Goal: Information Seeking & Learning: Learn about a topic

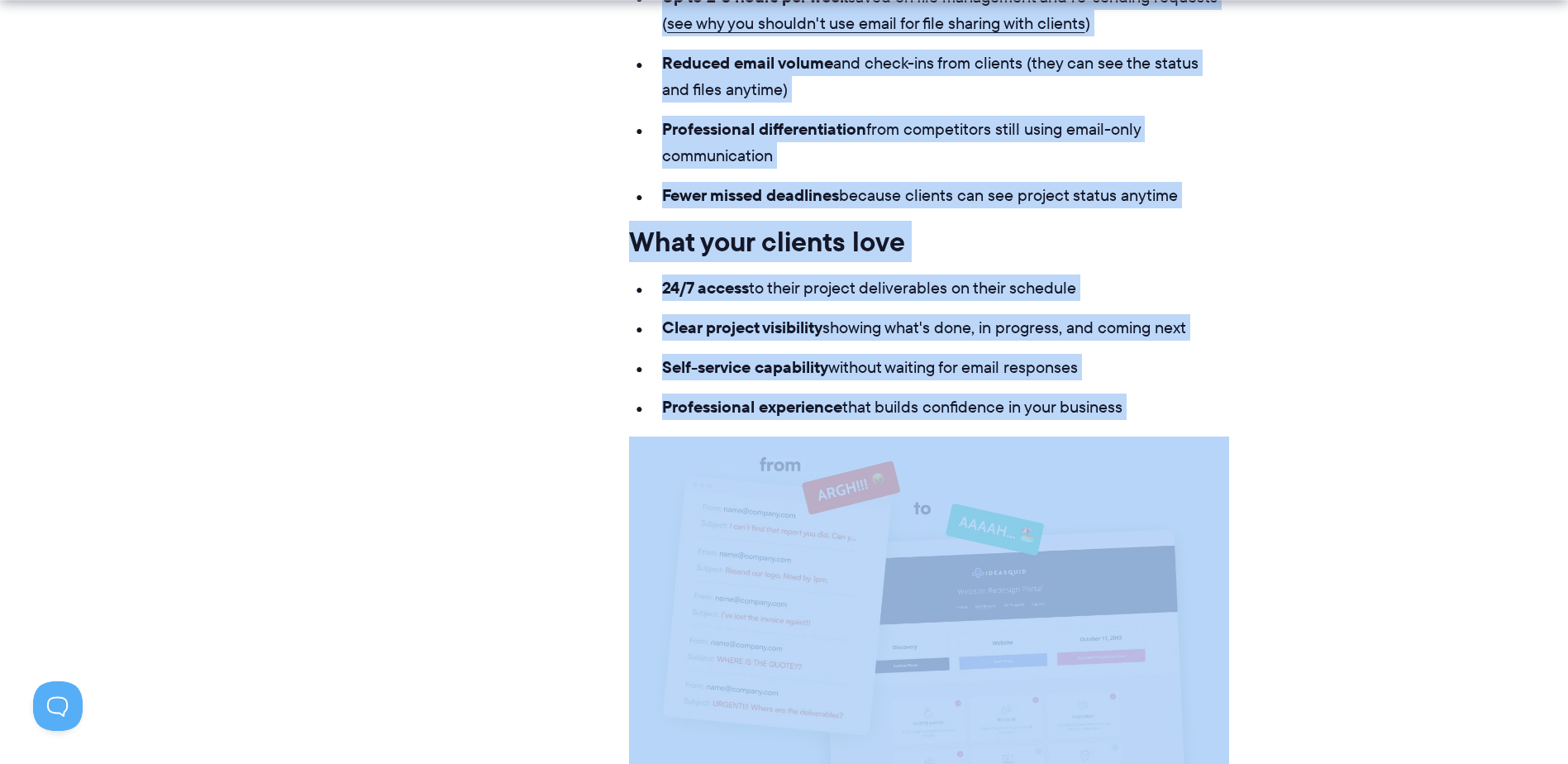
scroll to position [2208, 0]
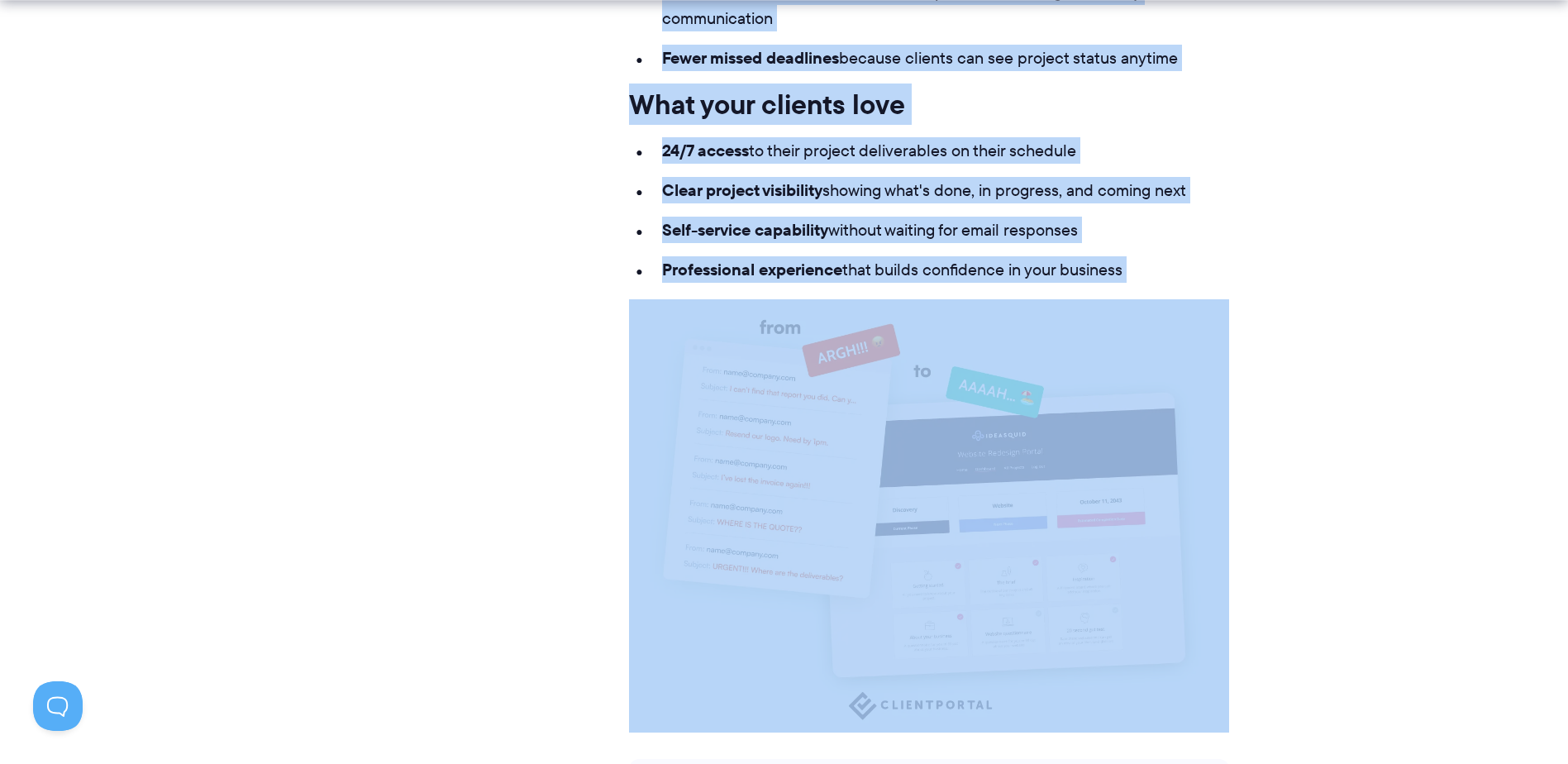
drag, startPoint x: 633, startPoint y: 571, endPoint x: 1161, endPoint y: 273, distance: 606.3
copy div "Lore ipsumdo si a consec adipis? Elits do e tempor incidi ut l etdoloremagn ali…"
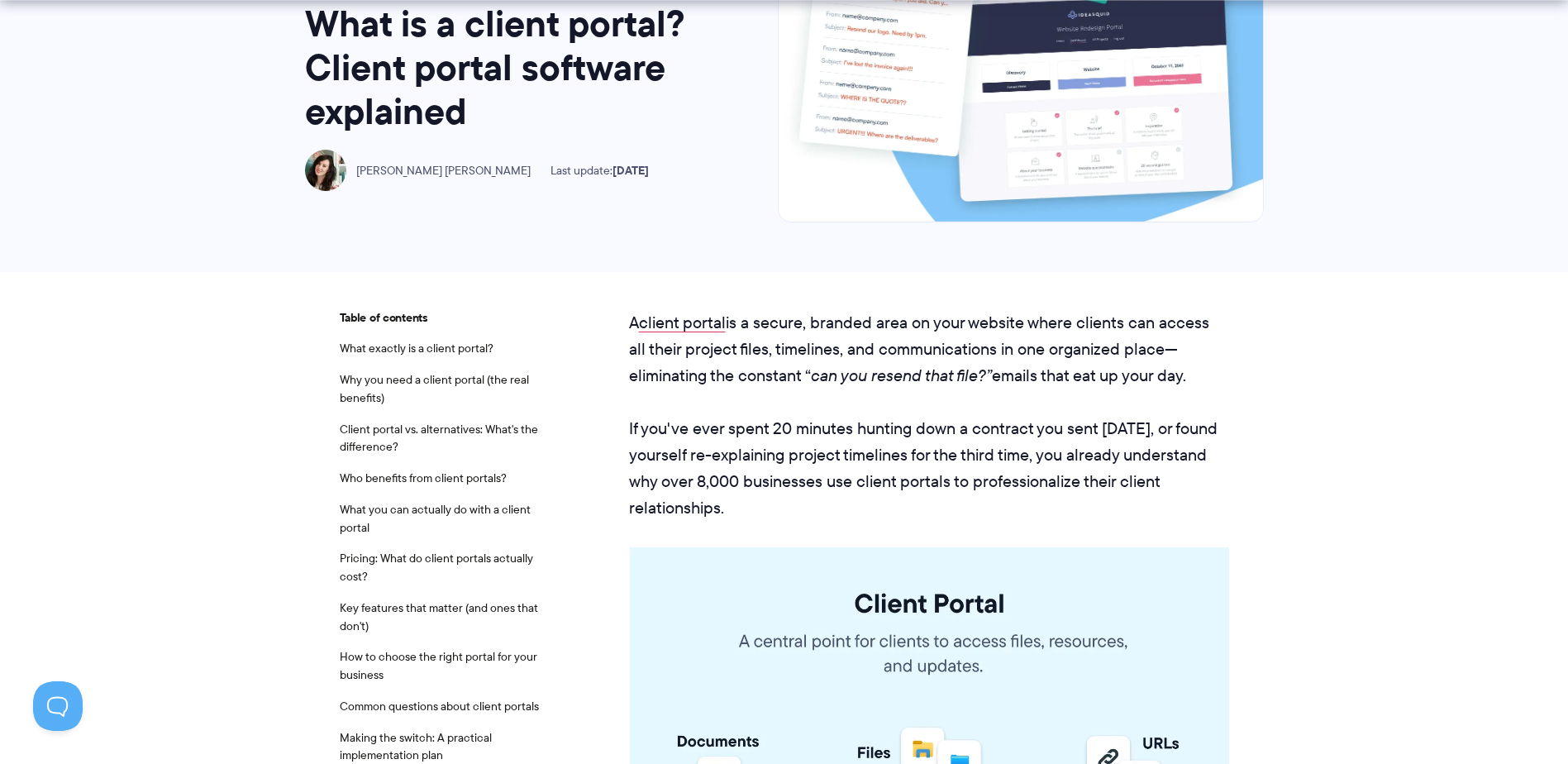
scroll to position [224, 0]
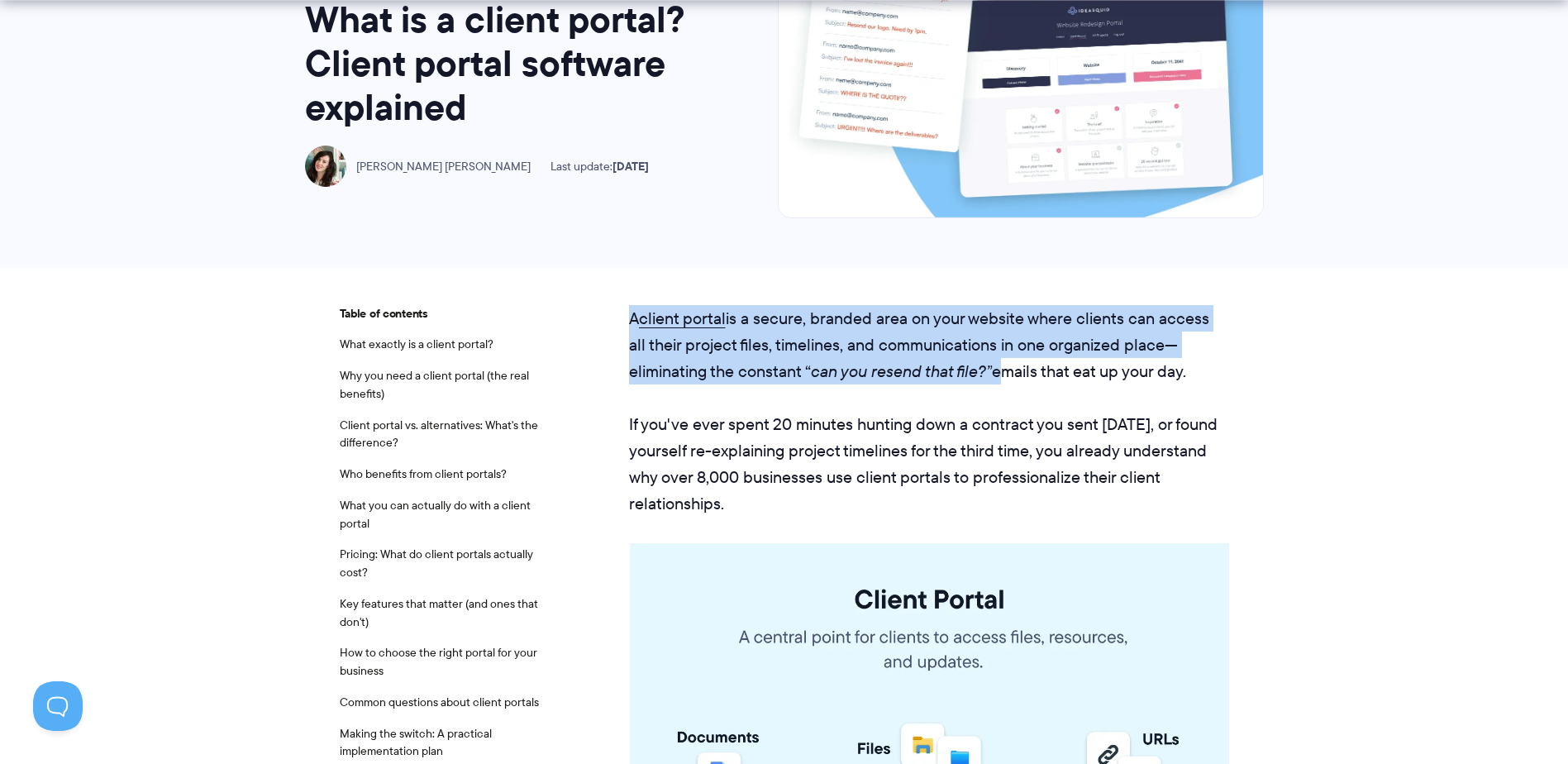
drag, startPoint x: 632, startPoint y: 319, endPoint x: 1000, endPoint y: 377, distance: 372.5
click at [1000, 377] on p "A client portal is a secure, branded area on your website where clients can acc…" at bounding box center [929, 344] width 600 height 79
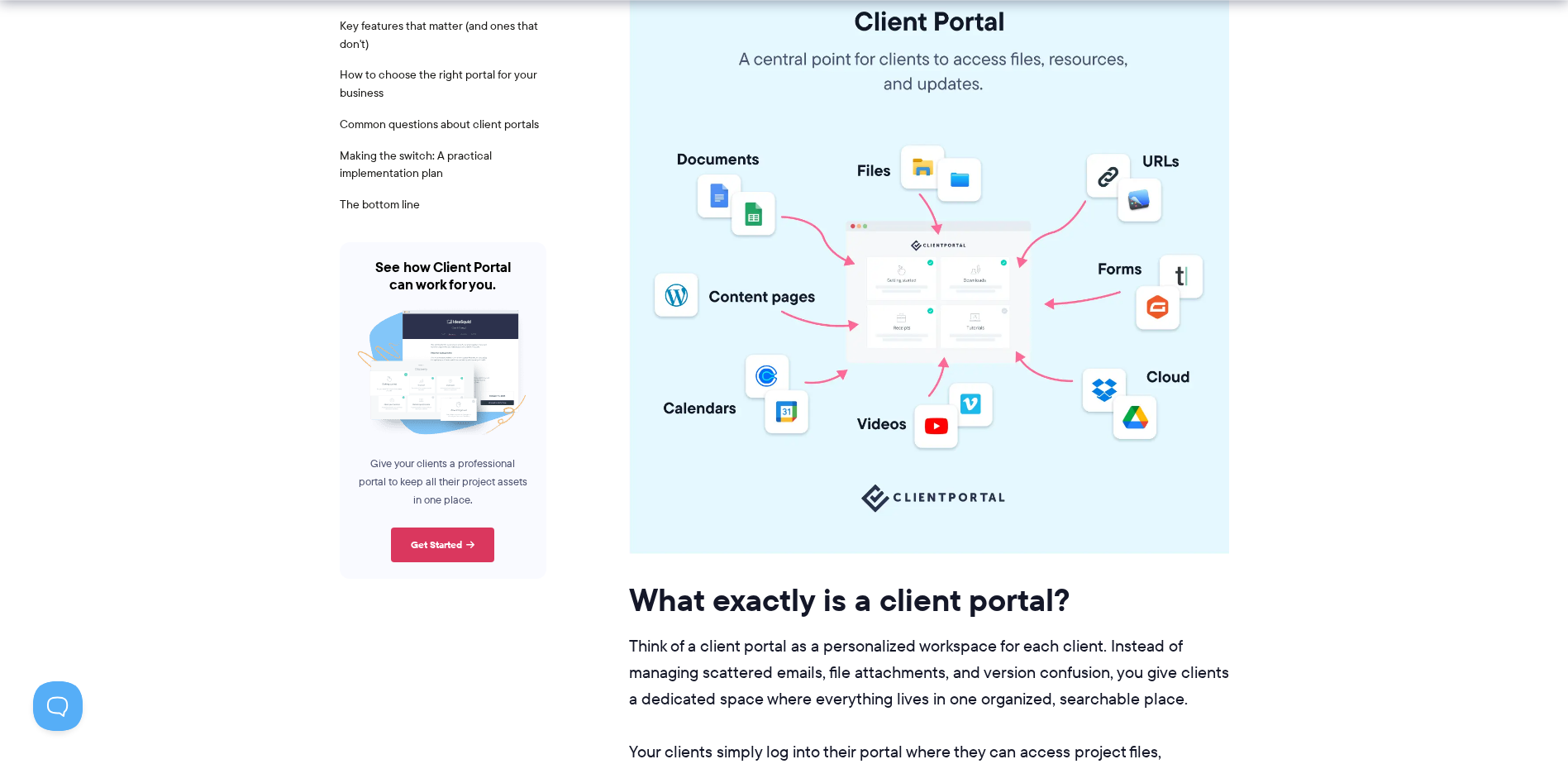
scroll to position [803, 0]
